Goal: Information Seeking & Learning: Learn about a topic

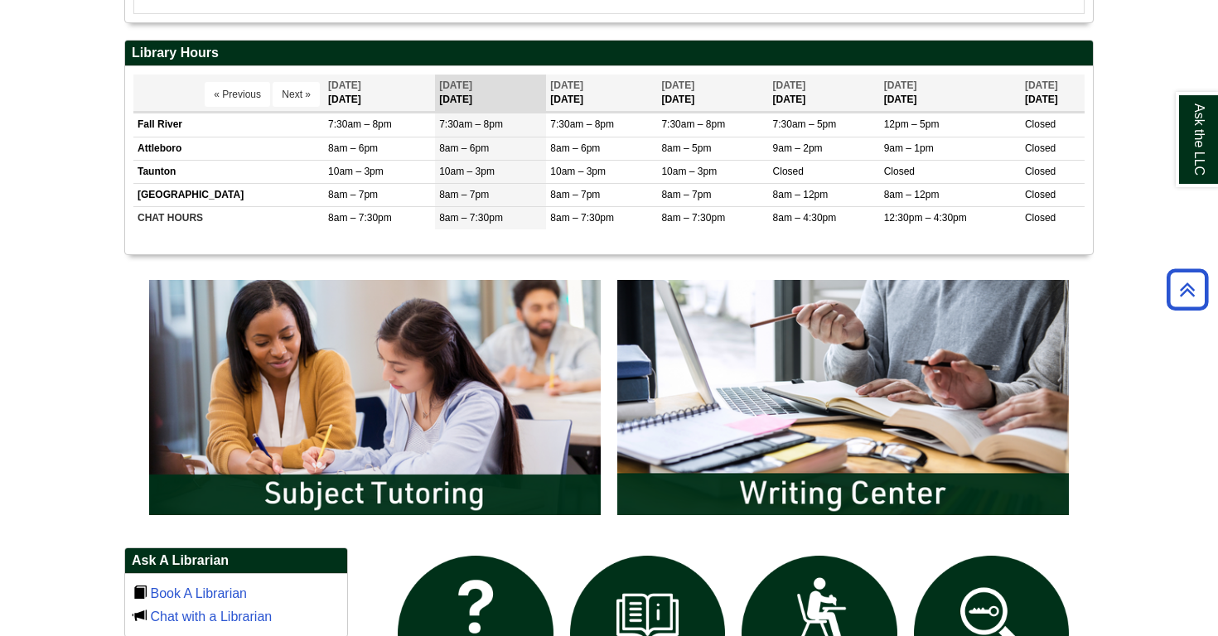
scroll to position [843, 0]
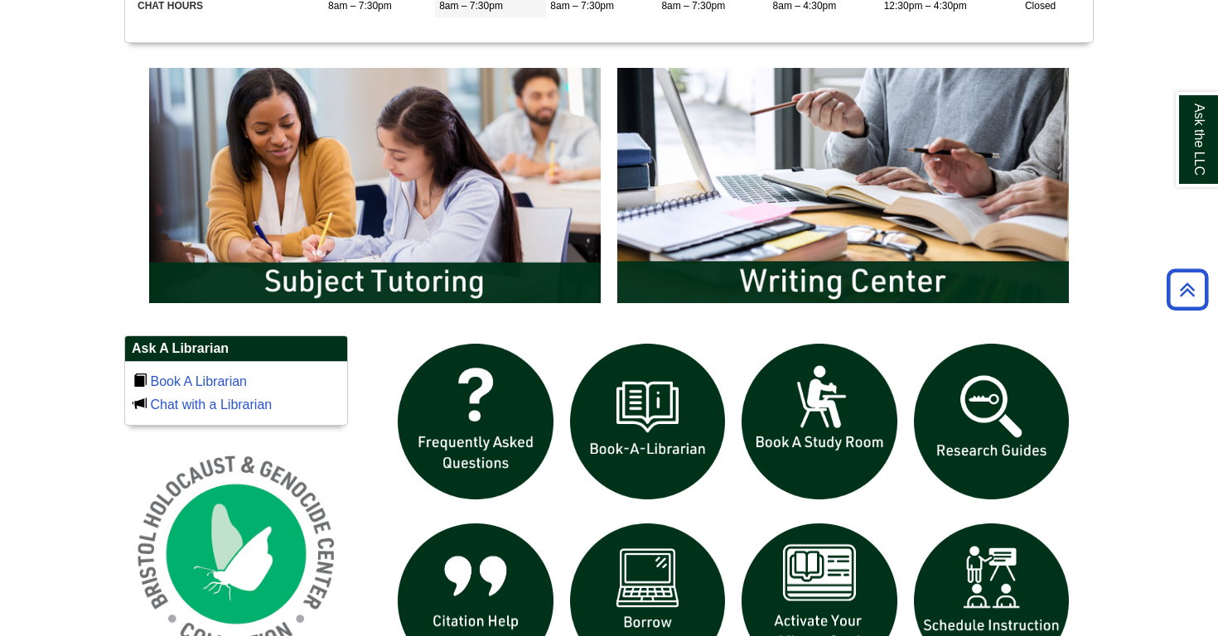
click at [992, 423] on img "slideshow" at bounding box center [992, 422] width 172 height 172
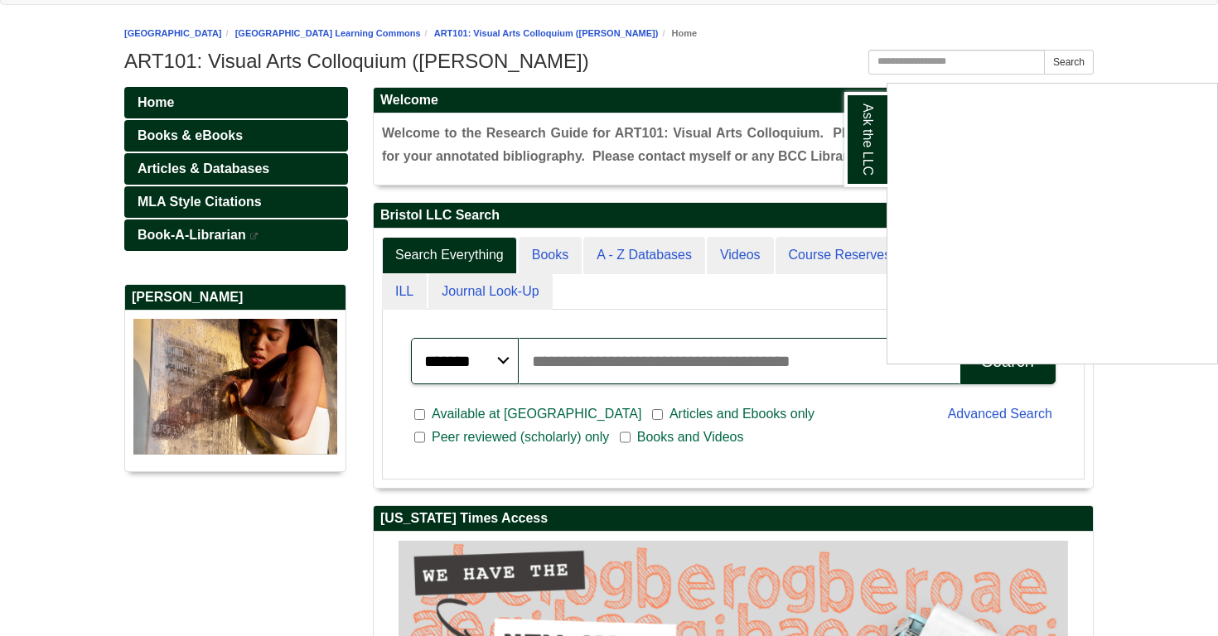
scroll to position [314, 719]
click at [783, 47] on div "Ask the LLC" at bounding box center [609, 318] width 1218 height 636
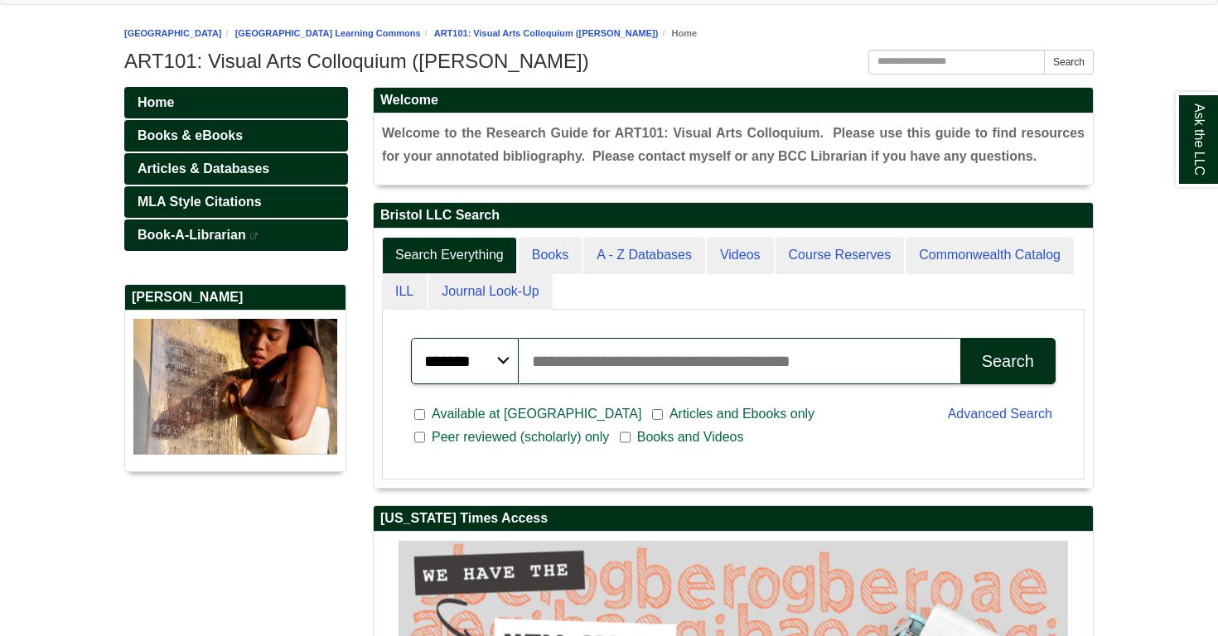
click at [565, 358] on input "Search articles, books, journals & more" at bounding box center [740, 361] width 442 height 46
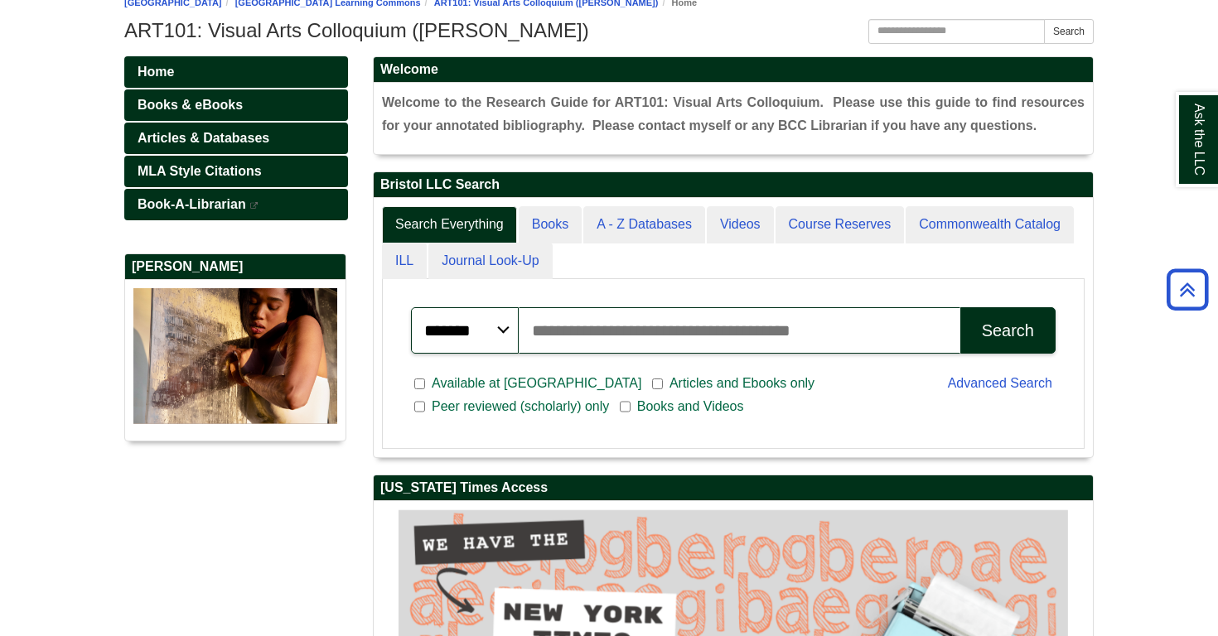
scroll to position [7, 8]
click at [625, 205] on div "Search Everything Books A - Z Databases Videos Course Reserves Commonwealth Cat…" at bounding box center [733, 327] width 719 height 259
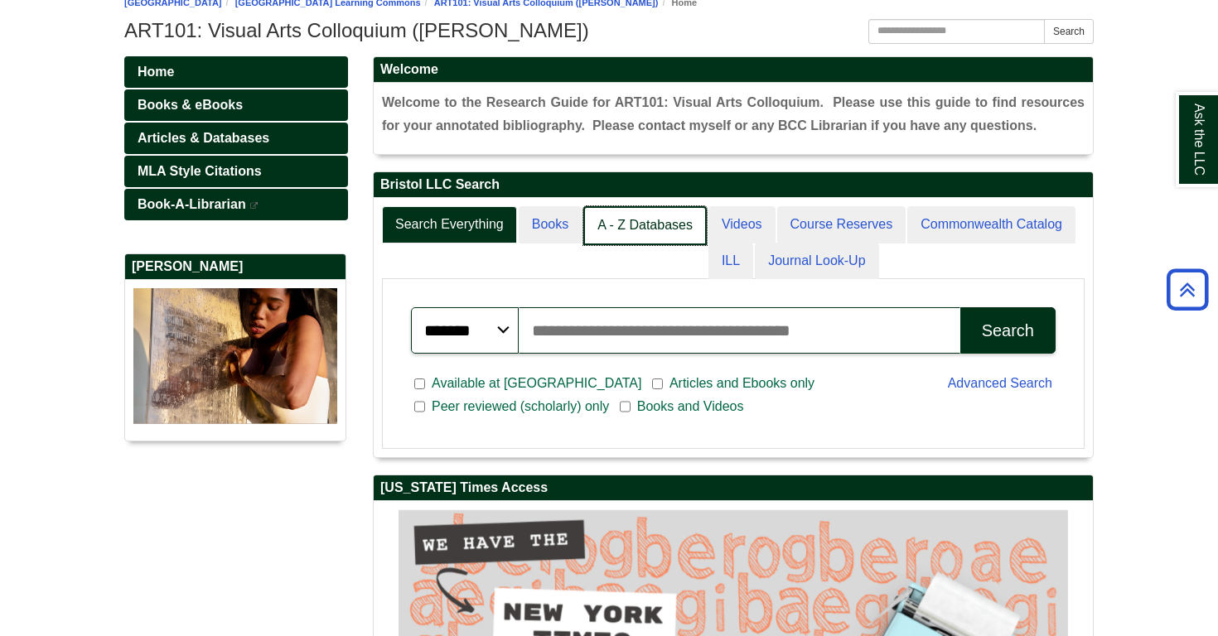
click at [621, 213] on link "A - Z Databases" at bounding box center [644, 225] width 123 height 39
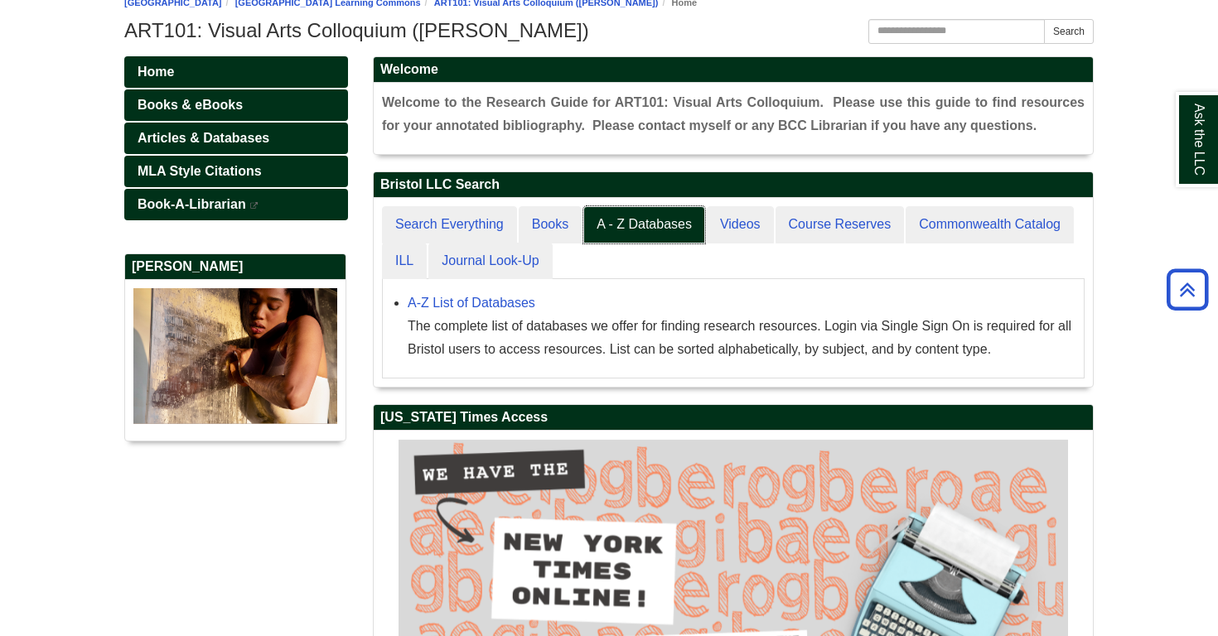
scroll to position [190, 719]
click at [486, 302] on link "A-Z List of Databases" at bounding box center [472, 303] width 128 height 14
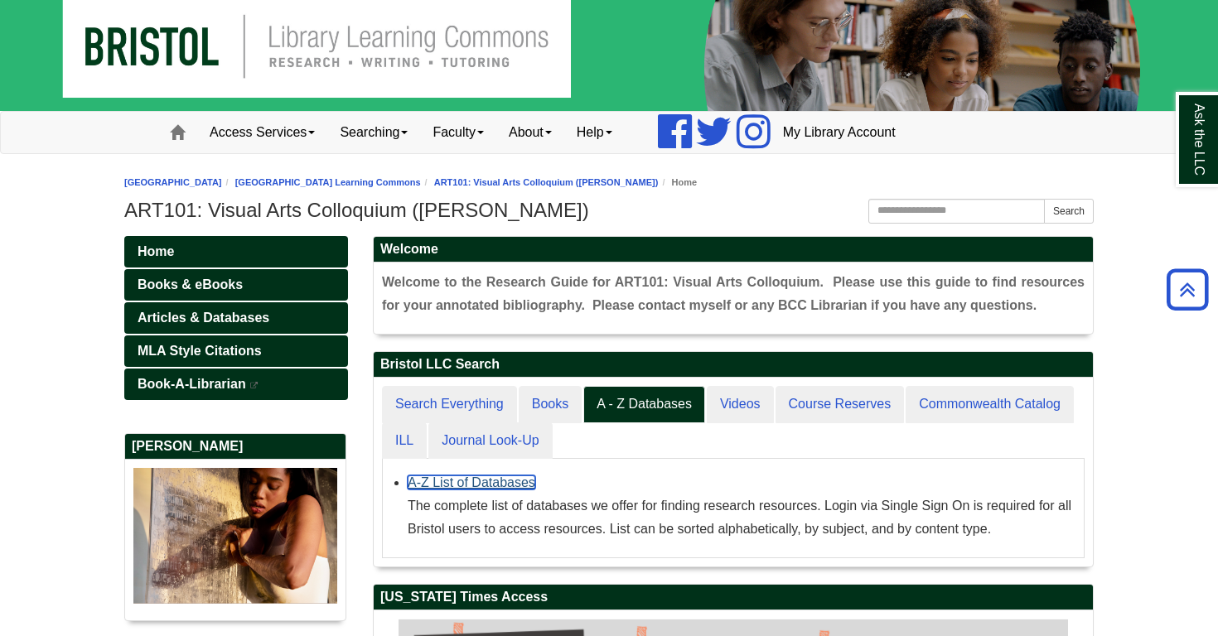
scroll to position [0, 0]
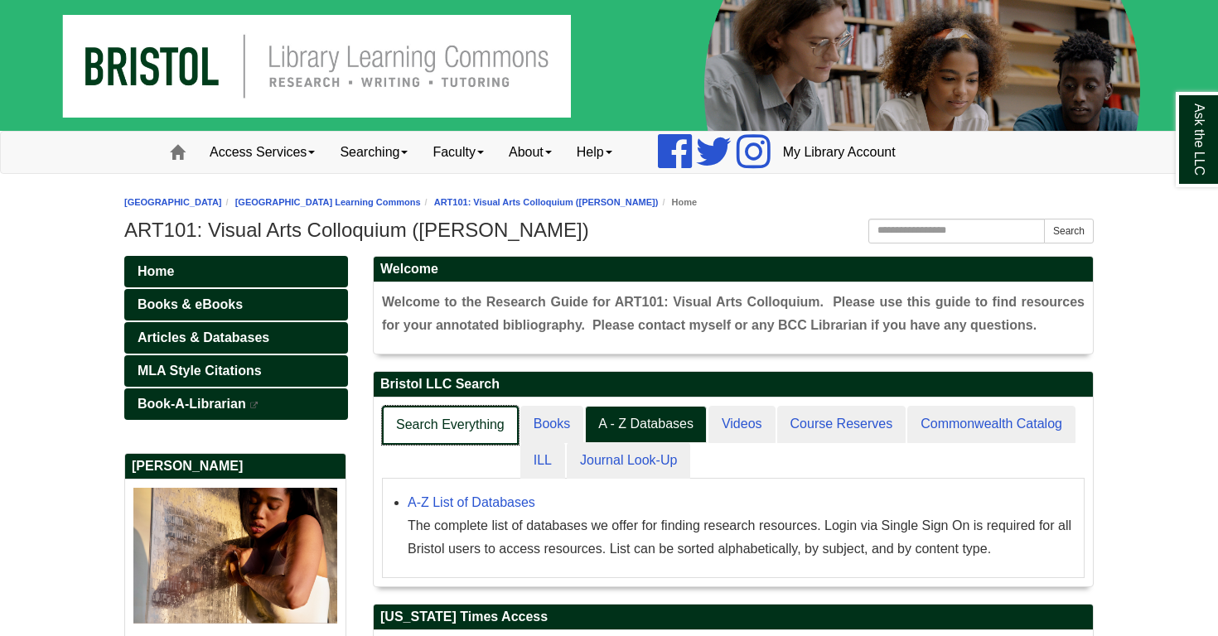
click at [483, 415] on link "Search Everything" at bounding box center [450, 425] width 137 height 39
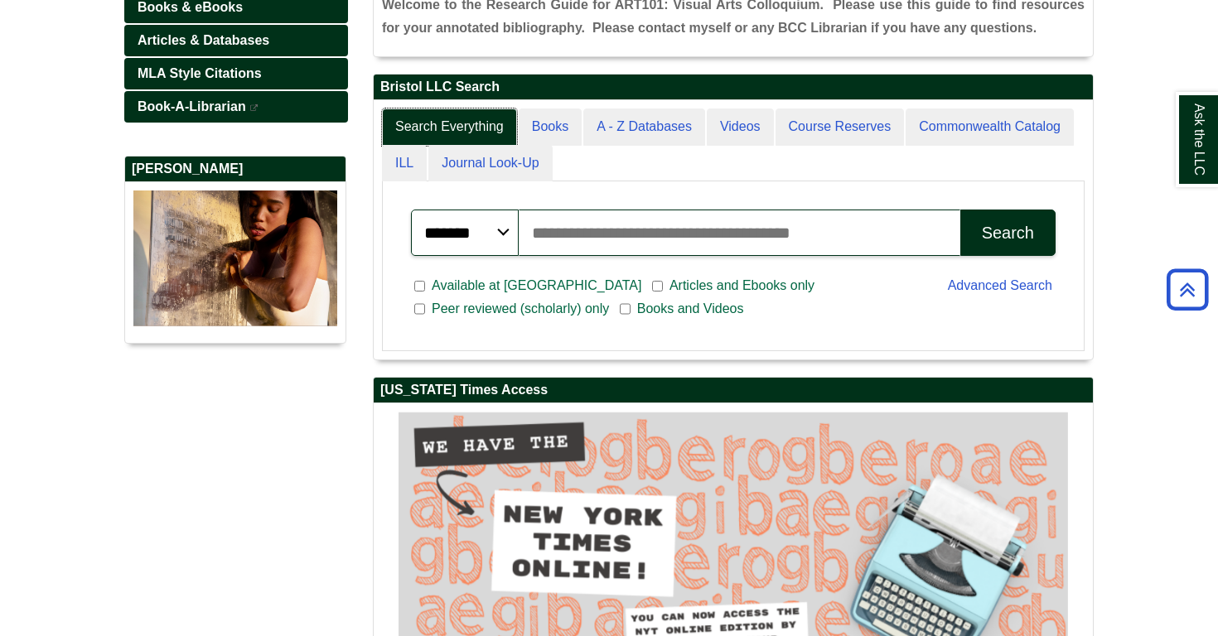
scroll to position [288, 0]
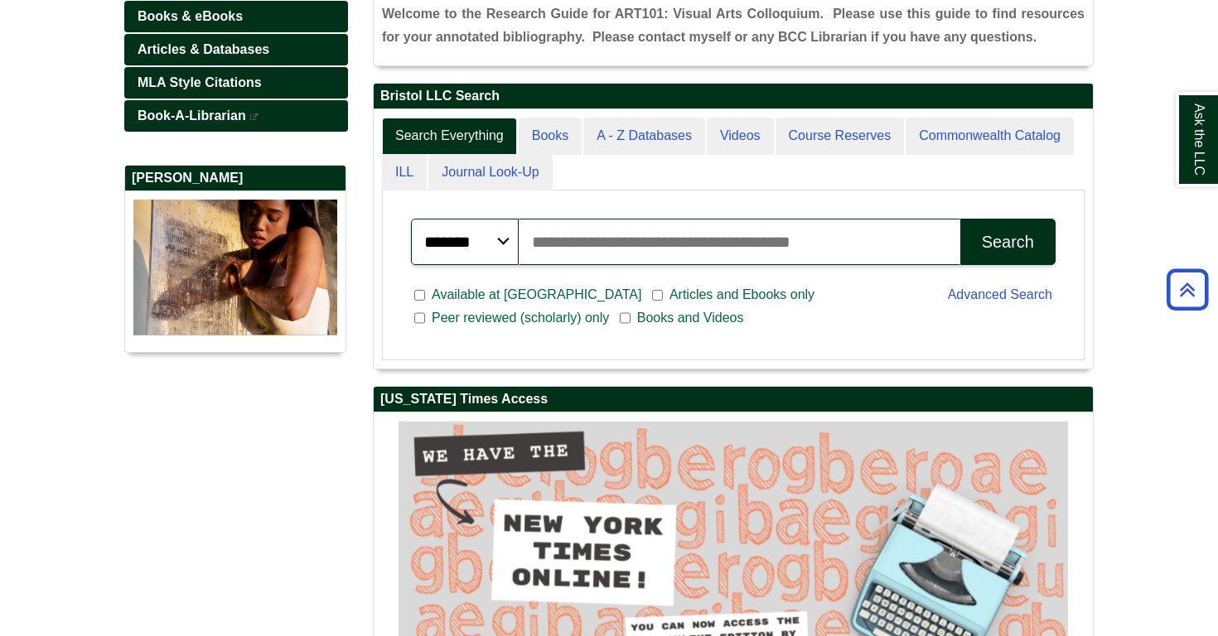
click at [621, 258] on input "Search articles, books, journals & more" at bounding box center [740, 242] width 442 height 46
type input "**********"
click at [960, 219] on button "Search" at bounding box center [1007, 242] width 95 height 46
